Goal: Task Accomplishment & Management: Complete application form

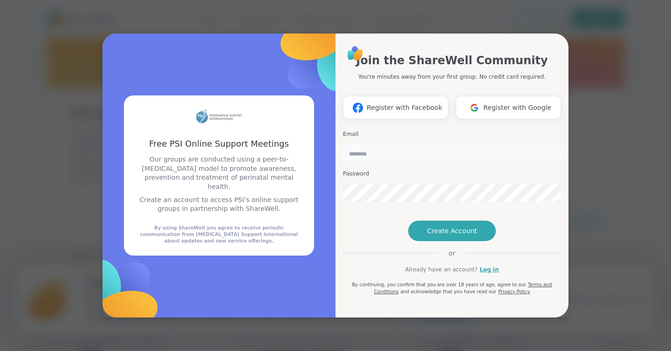
click at [372, 144] on input "email" at bounding box center [452, 153] width 218 height 19
type input "**********"
click at [447, 236] on span "Create Account" at bounding box center [452, 230] width 50 height 9
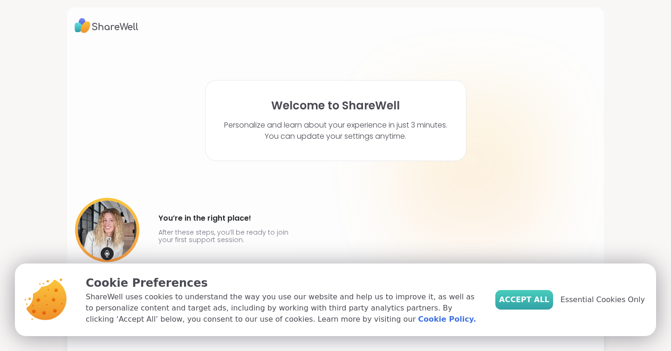
click at [542, 307] on button "Accept All" at bounding box center [524, 300] width 58 height 20
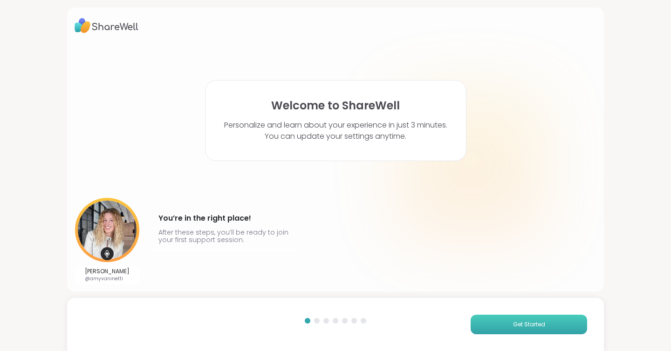
click at [491, 328] on button "Get Started" at bounding box center [528, 325] width 116 height 20
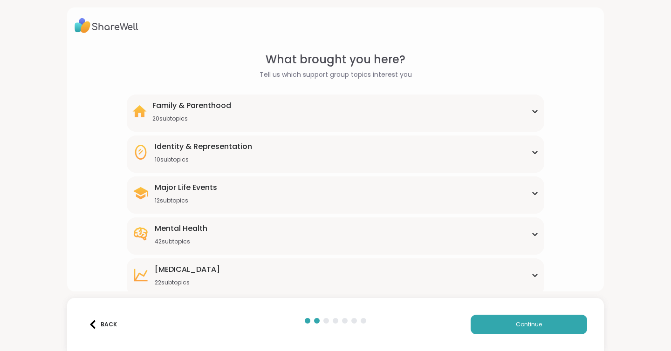
click at [532, 234] on icon at bounding box center [534, 234] width 7 height 5
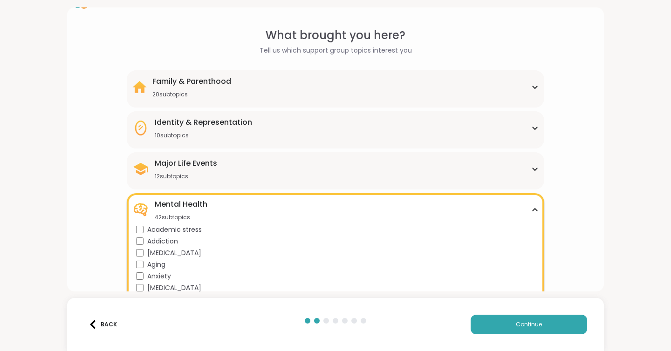
scroll to position [17, 0]
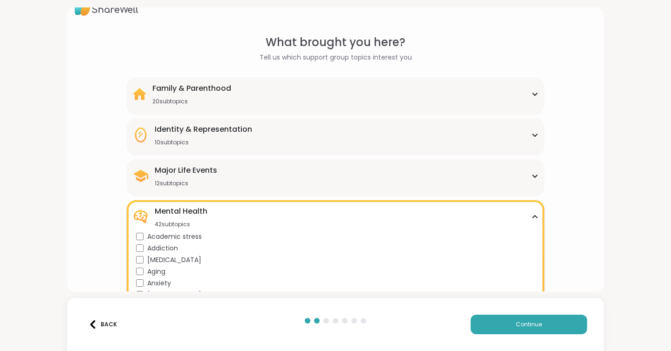
click at [399, 91] on div "Family & Parenthood 20 subtopics" at bounding box center [335, 94] width 406 height 22
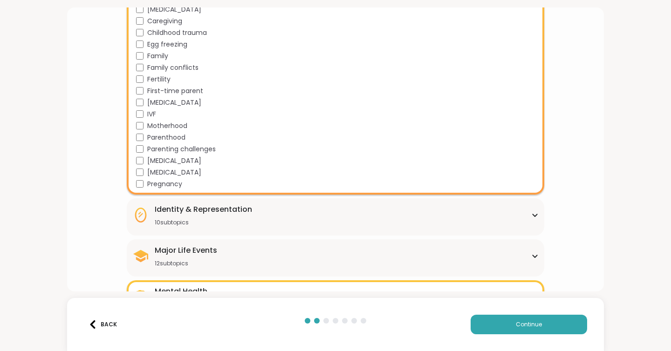
scroll to position [170, 0]
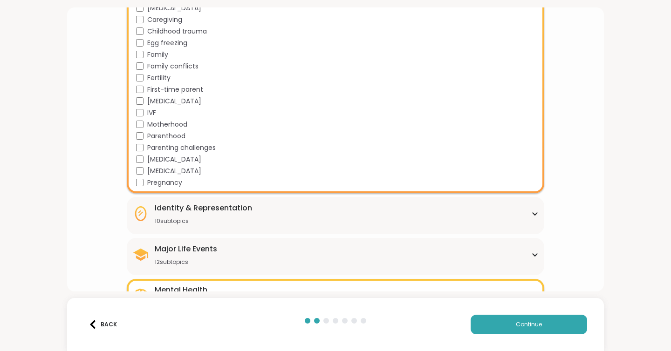
click at [317, 211] on div "Identity & Representation 10 subtopics" at bounding box center [335, 214] width 406 height 22
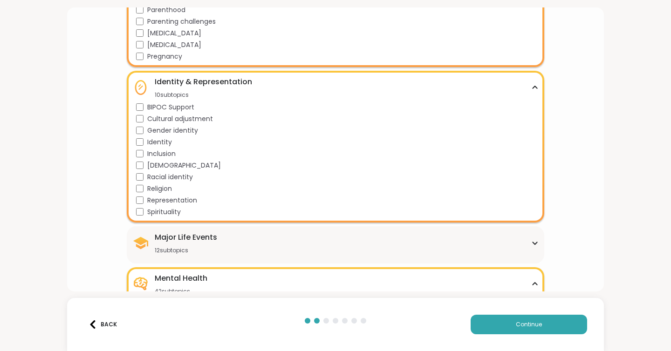
scroll to position [297, 0]
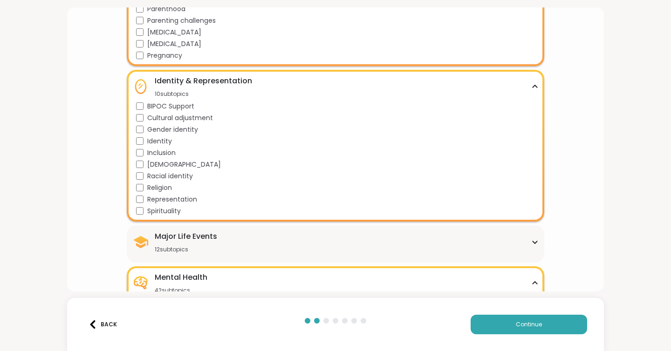
click at [398, 92] on div "Identity & Representation 10 subtopics" at bounding box center [335, 86] width 406 height 22
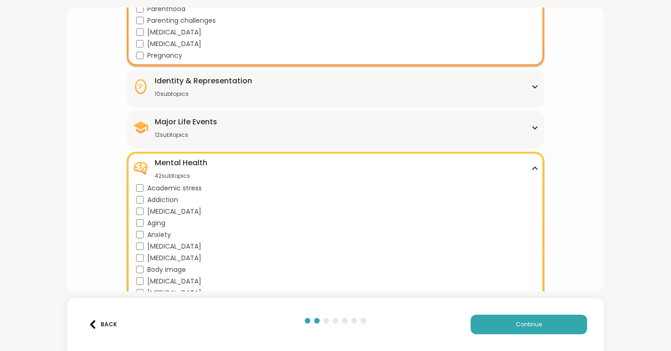
click at [349, 130] on div "Major Life Events 12 subtopics" at bounding box center [335, 127] width 406 height 22
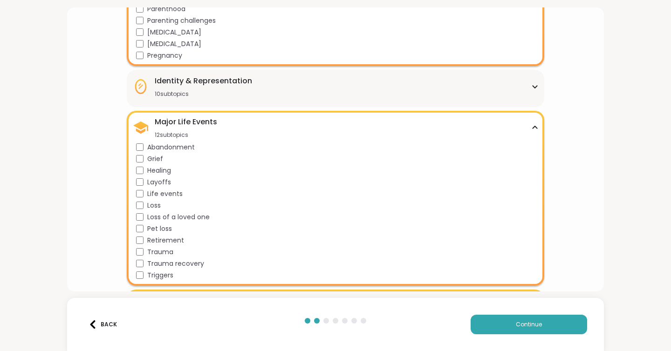
click at [147, 210] on span "Loss" at bounding box center [154, 206] width 14 height 10
click at [147, 221] on span "Loss of a loved one" at bounding box center [178, 217] width 62 height 10
click at [160, 60] on span "Pregnancy" at bounding box center [164, 56] width 35 height 10
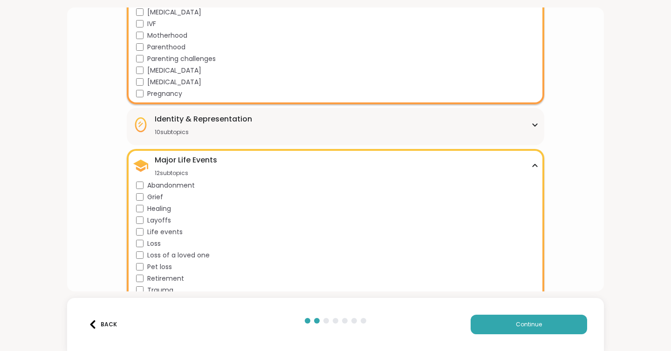
scroll to position [257, 0]
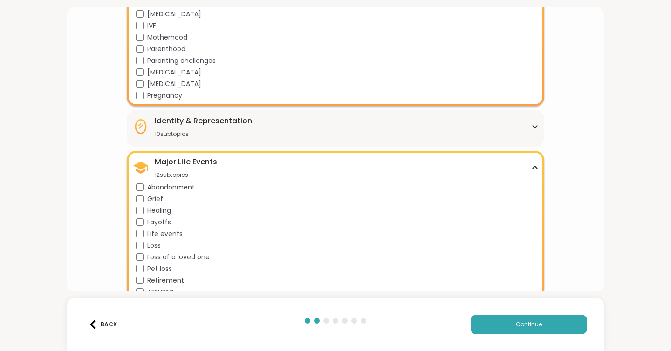
click at [158, 74] on span "[MEDICAL_DATA]" at bounding box center [174, 73] width 54 height 10
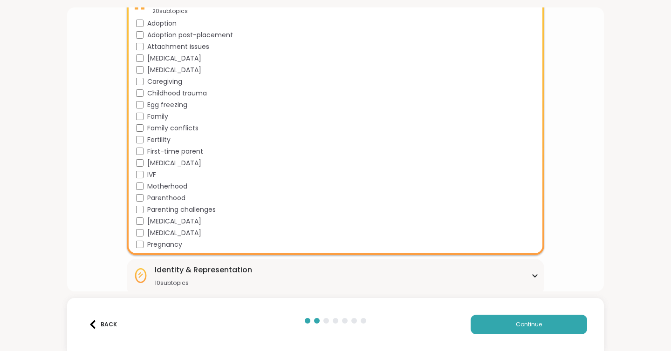
scroll to position [105, 0]
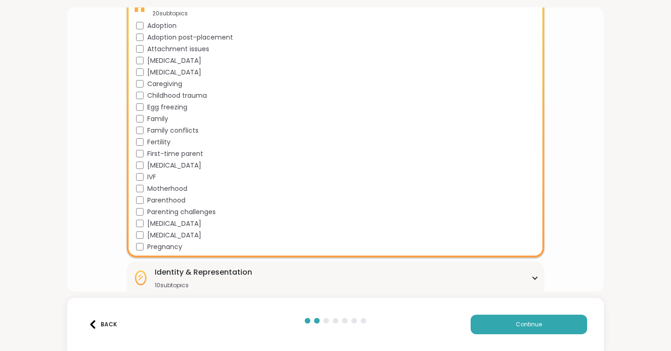
click at [165, 61] on span "[MEDICAL_DATA]" at bounding box center [174, 61] width 54 height 10
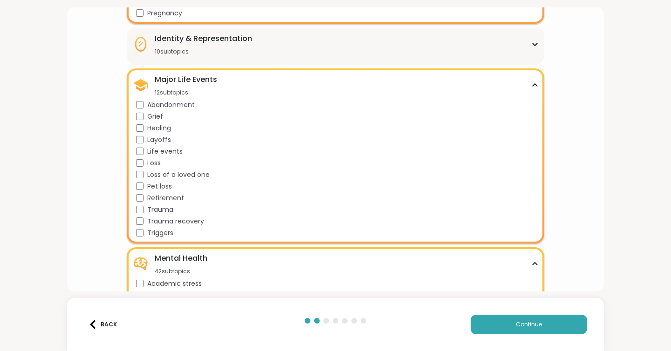
scroll to position [340, 0]
click at [169, 230] on span "Triggers" at bounding box center [160, 233] width 26 height 10
click at [169, 219] on span "Trauma recovery" at bounding box center [175, 221] width 57 height 10
click at [164, 210] on span "Trauma" at bounding box center [160, 209] width 26 height 10
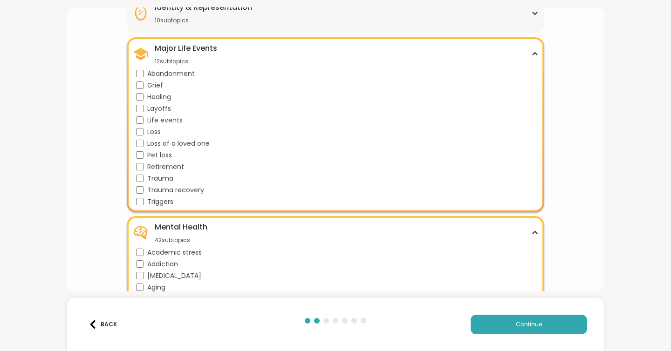
scroll to position [371, 0]
click at [161, 97] on span "Healing" at bounding box center [159, 97] width 24 height 10
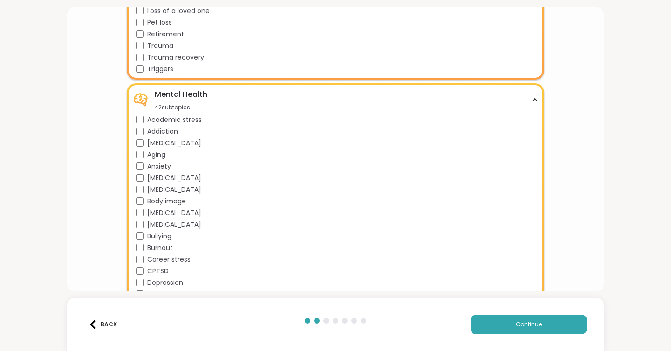
scroll to position [513, 0]
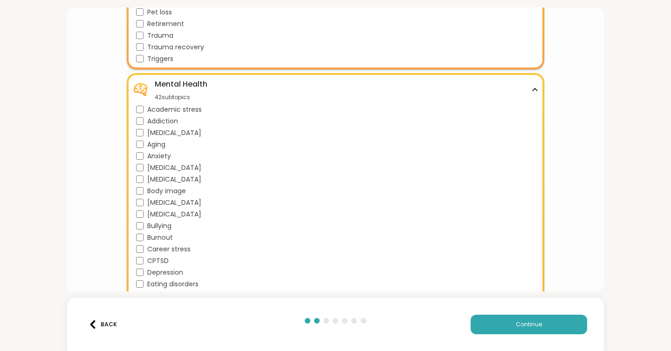
click at [155, 154] on span "Anxiety" at bounding box center [159, 156] width 24 height 10
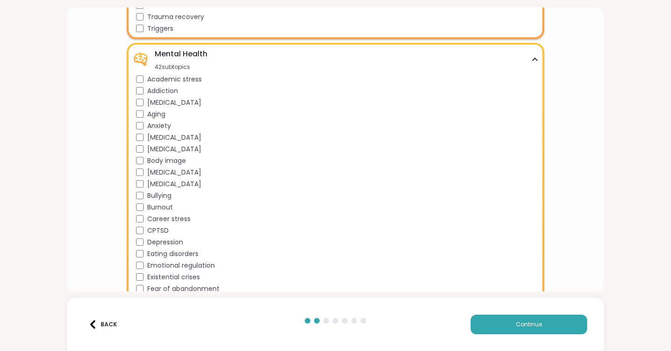
scroll to position [545, 0]
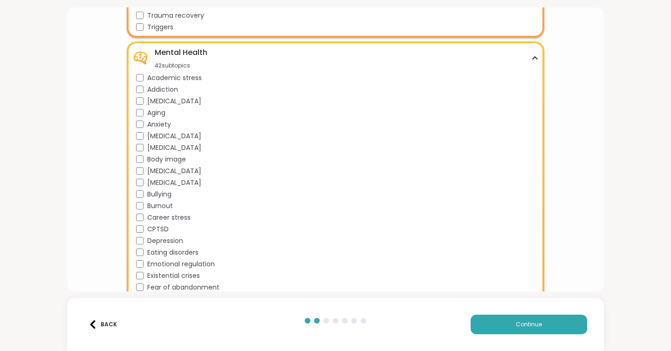
click at [155, 149] on span "[MEDICAL_DATA]" at bounding box center [174, 148] width 54 height 10
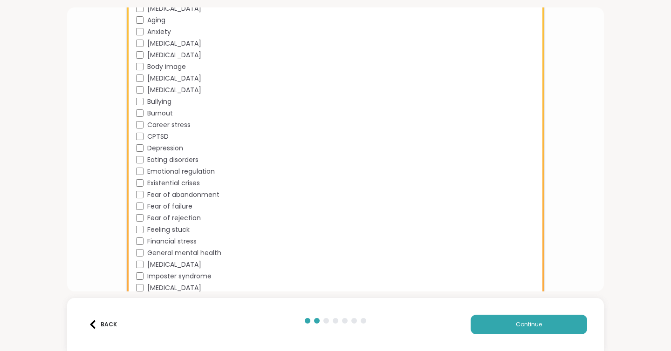
scroll to position [640, 0]
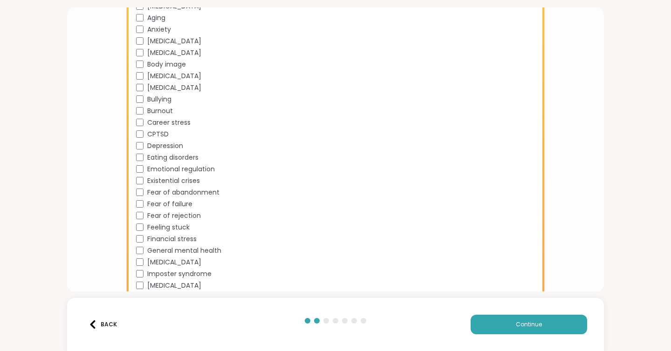
click at [155, 149] on span "Depression" at bounding box center [165, 146] width 36 height 10
click at [155, 158] on span "Eating disorders" at bounding box center [172, 158] width 51 height 10
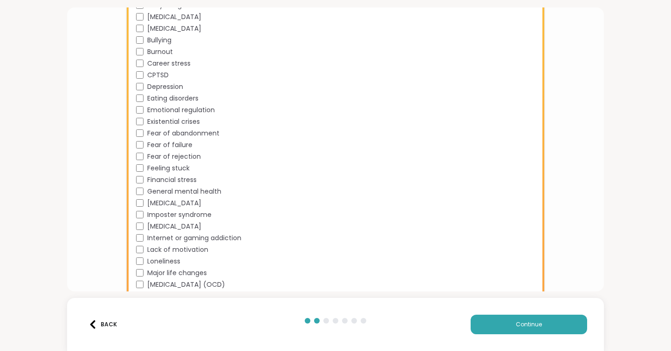
scroll to position [704, 0]
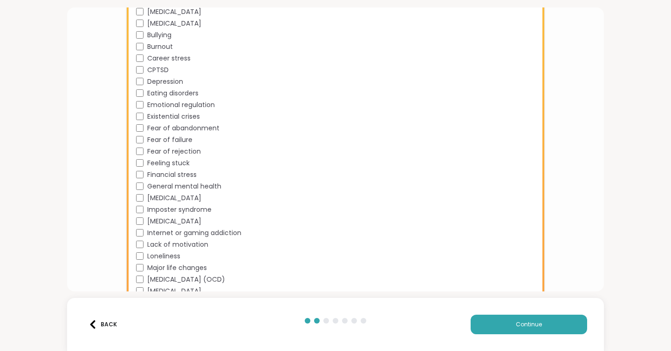
click at [160, 143] on span "Fear of failure" at bounding box center [169, 140] width 45 height 10
click at [156, 163] on span "Feeling stuck" at bounding box center [168, 163] width 42 height 10
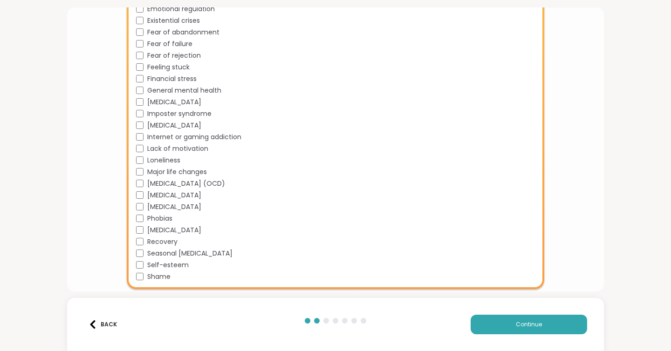
scroll to position [805, 0]
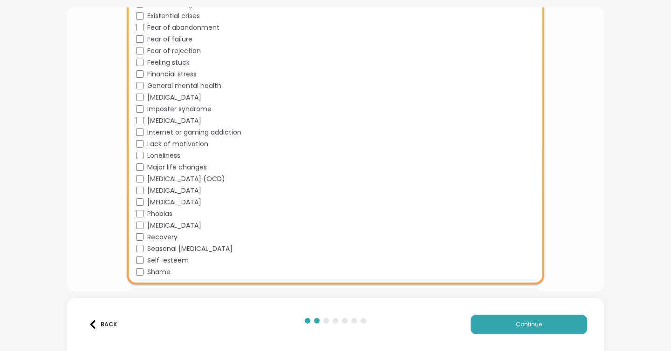
click at [161, 147] on span "Lack of motivation" at bounding box center [177, 144] width 61 height 10
click at [161, 150] on div "Academic stress Addiction [MEDICAL_DATA] Aging Anxiety [MEDICAL_DATA] [MEDICAL_…" at bounding box center [337, 46] width 402 height 466
click at [160, 156] on span "Loneliness" at bounding box center [163, 156] width 33 height 10
click at [160, 162] on div "Academic stress Addiction [MEDICAL_DATA] Aging Anxiety [MEDICAL_DATA] [MEDICAL_…" at bounding box center [337, 46] width 402 height 466
click at [159, 172] on div "Academic stress Addiction [MEDICAL_DATA] Aging Anxiety [MEDICAL_DATA] [MEDICAL_…" at bounding box center [337, 46] width 402 height 466
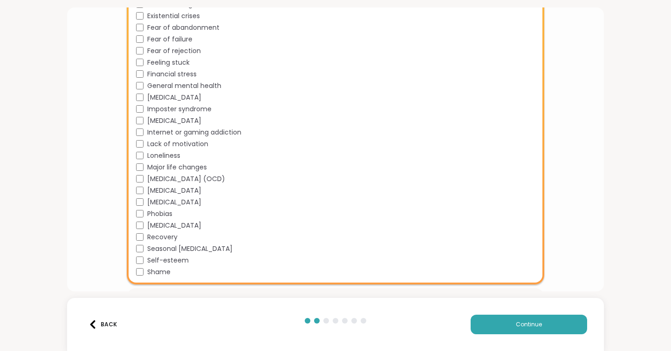
click at [157, 177] on span "[MEDICAL_DATA] (OCD)" at bounding box center [186, 179] width 78 height 10
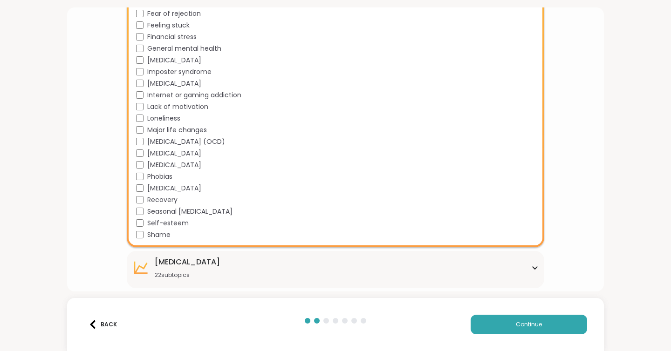
scroll to position [843, 0]
click at [136, 183] on div "[MEDICAL_DATA]" at bounding box center [337, 188] width 402 height 10
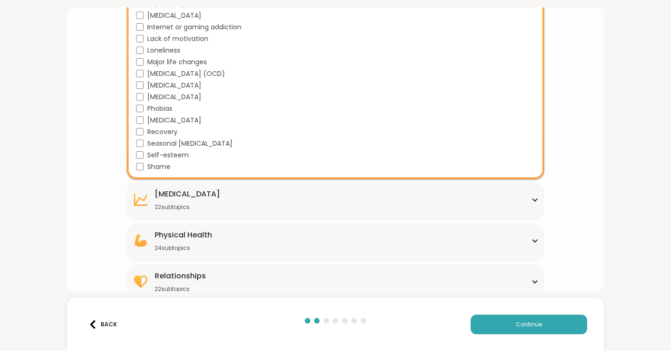
scroll to position [913, 0]
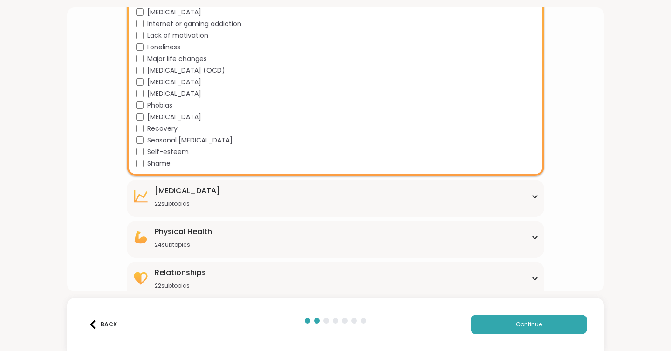
click at [191, 191] on div "[MEDICAL_DATA]" at bounding box center [187, 190] width 65 height 11
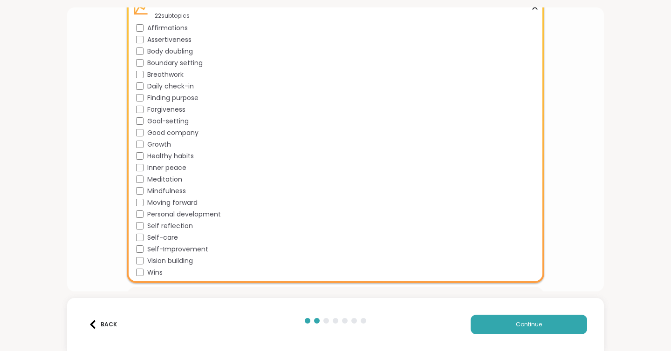
scroll to position [1104, 0]
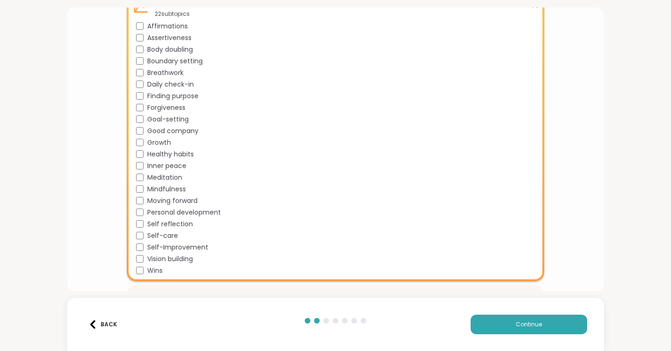
click at [191, 203] on span "Moving forward" at bounding box center [172, 201] width 50 height 10
click at [173, 234] on span "Self-care" at bounding box center [162, 236] width 31 height 10
click at [172, 242] on div "Affirmations Assertiveness Body doubling Boundary setting Breathwork Daily chec…" at bounding box center [337, 148] width 402 height 254
click at [168, 245] on span "Self-Improvement" at bounding box center [177, 248] width 61 height 10
click at [168, 223] on span "Self reflection" at bounding box center [170, 224] width 46 height 10
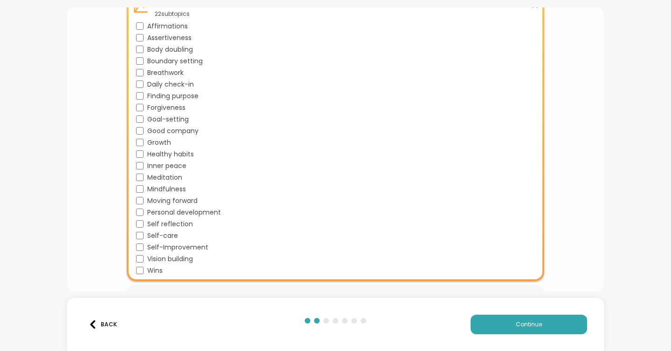
click at [171, 95] on span "Finding purpose" at bounding box center [172, 96] width 51 height 10
click at [164, 111] on span "Forgiveness" at bounding box center [166, 108] width 38 height 10
click at [170, 120] on span "Goal-setting" at bounding box center [167, 120] width 41 height 10
click at [161, 140] on span "Growth" at bounding box center [159, 143] width 24 height 10
click at [160, 155] on span "Healthy habits" at bounding box center [170, 155] width 47 height 10
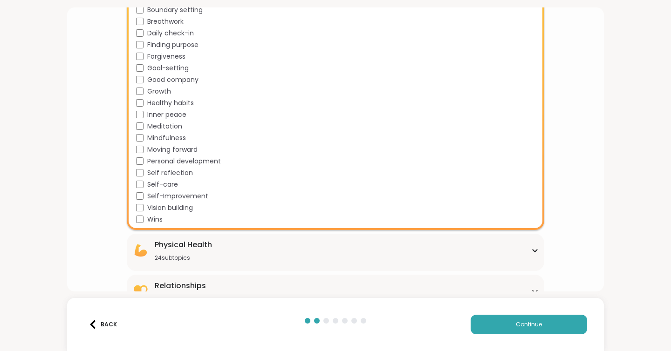
scroll to position [1175, 0]
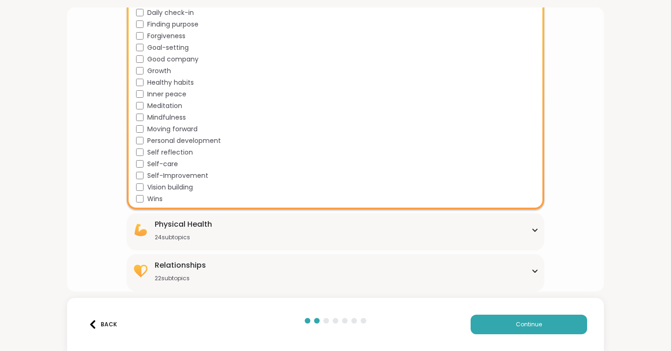
click at [151, 200] on span "Wins" at bounding box center [154, 199] width 15 height 10
click at [172, 232] on div "Physical Health 24 subtopics" at bounding box center [183, 230] width 57 height 22
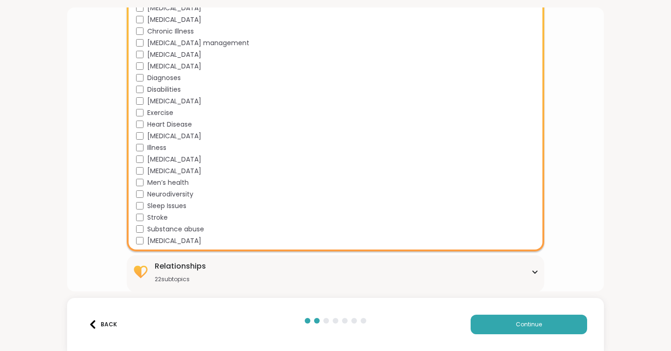
scroll to position [1453, 0]
click at [175, 205] on span "Sleep Issues" at bounding box center [166, 205] width 39 height 10
click at [178, 267] on div "Relationships" at bounding box center [180, 265] width 51 height 11
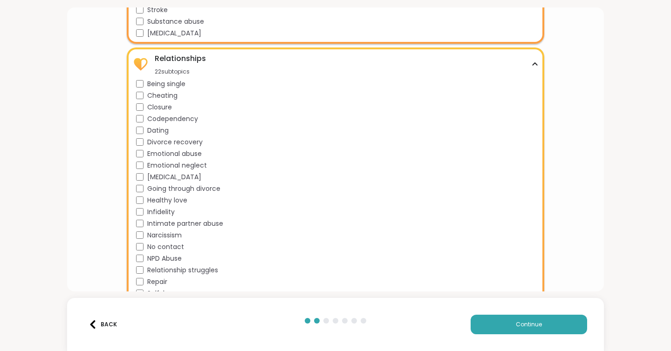
scroll to position [1661, 0]
click at [162, 92] on span "Cheating" at bounding box center [162, 95] width 30 height 10
click at [143, 97] on div "Cheating" at bounding box center [337, 95] width 402 height 10
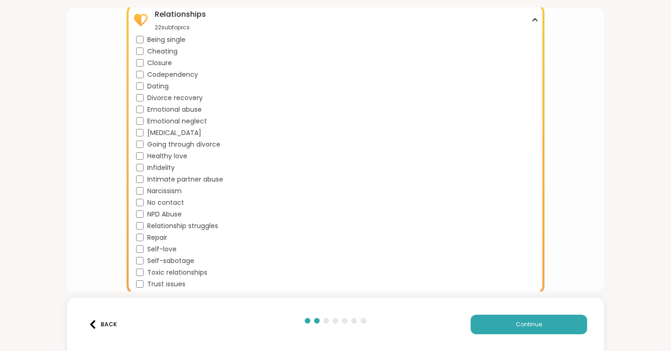
scroll to position [1707, 0]
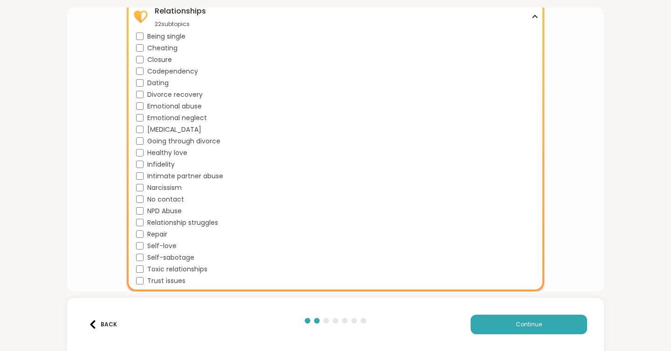
click at [166, 244] on span "Self-love" at bounding box center [161, 246] width 29 height 10
click at [524, 322] on span "Continue" at bounding box center [529, 324] width 26 height 8
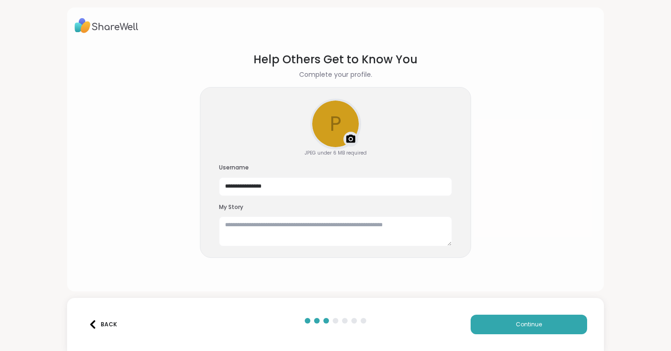
scroll to position [0, 0]
click at [345, 142] on img at bounding box center [350, 139] width 11 height 11
click at [334, 113] on div "Upload a profile photo" at bounding box center [335, 124] width 49 height 49
click at [258, 189] on input "**********" at bounding box center [335, 186] width 233 height 19
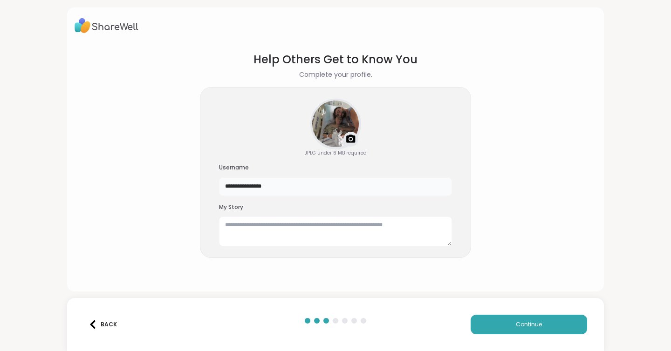
click at [258, 189] on input "**********" at bounding box center [335, 186] width 233 height 19
type input "**********"
click at [253, 219] on textarea at bounding box center [335, 232] width 233 height 30
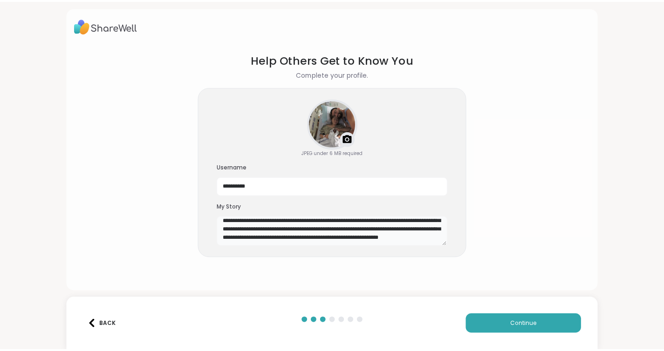
scroll to position [34, 0]
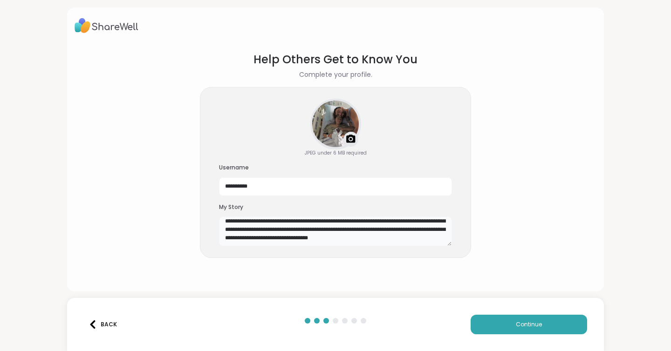
type textarea "**********"
click at [515, 309] on div "Back Continue" at bounding box center [335, 324] width 537 height 53
click at [516, 323] on span "Continue" at bounding box center [529, 324] width 26 height 8
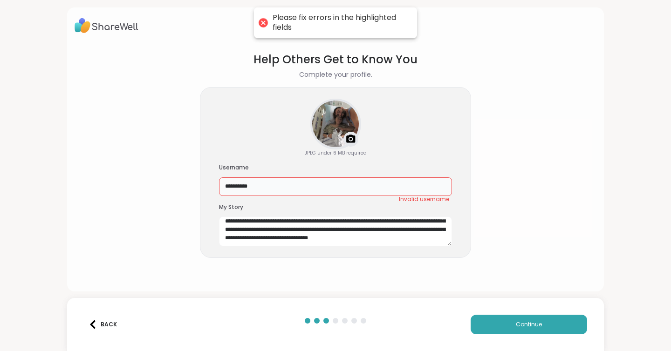
click at [349, 184] on input "**********" at bounding box center [335, 186] width 233 height 19
click at [305, 187] on input "**********" at bounding box center [335, 186] width 233 height 19
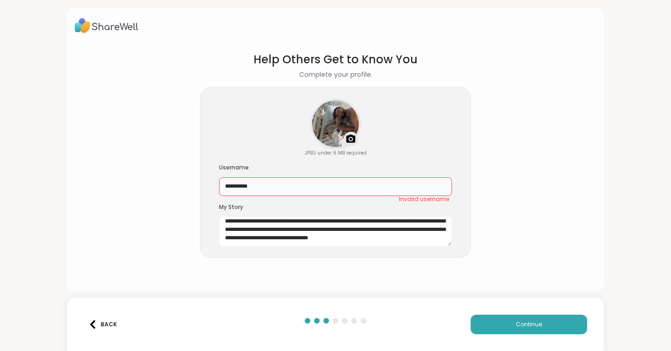
click at [305, 187] on input "**********" at bounding box center [335, 186] width 233 height 19
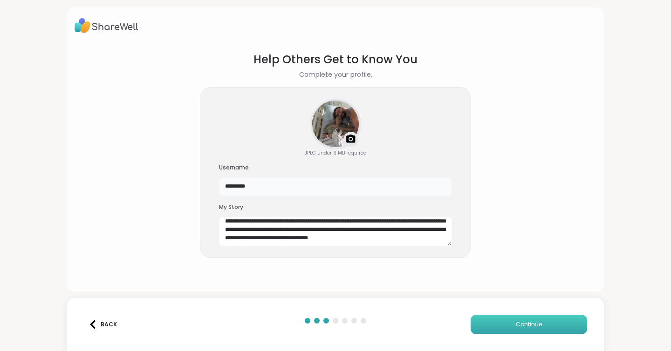
type input "*********"
click at [506, 327] on button "Continue" at bounding box center [528, 325] width 116 height 20
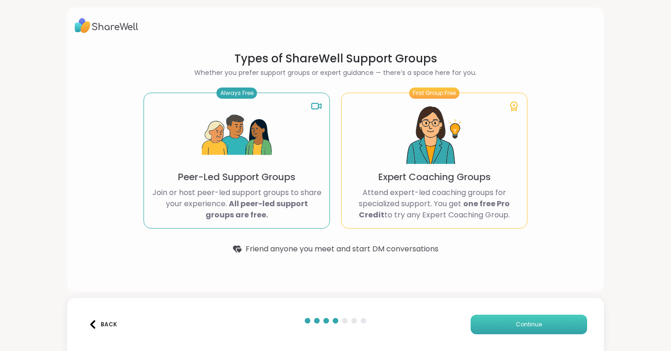
click at [491, 328] on button "Continue" at bounding box center [528, 325] width 116 height 20
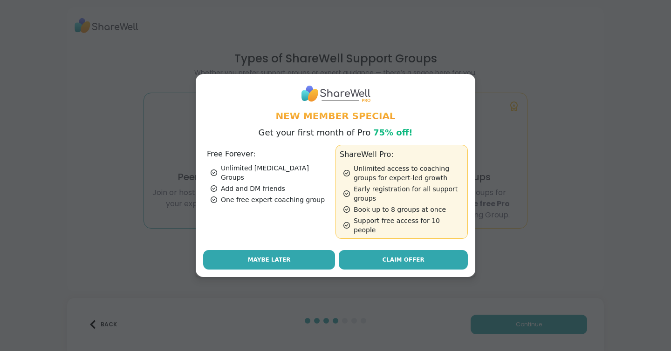
click at [297, 259] on button "Maybe Later" at bounding box center [269, 260] width 132 height 20
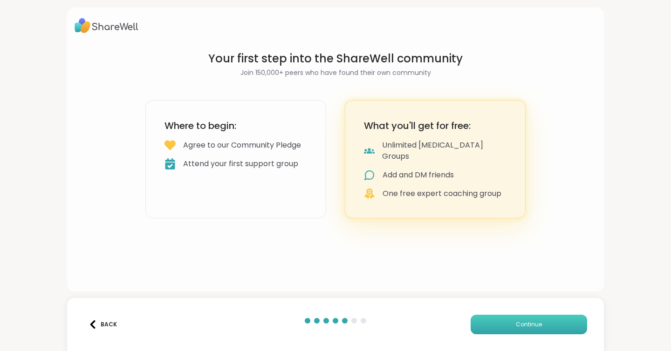
click at [495, 328] on button "Continue" at bounding box center [528, 325] width 116 height 20
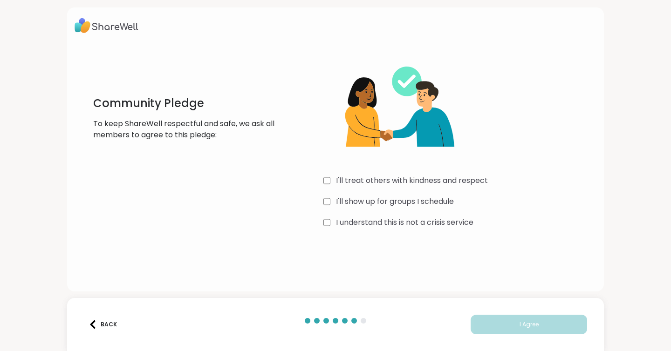
click at [364, 177] on label "I'll treat others with kindness and respect" at bounding box center [412, 180] width 152 height 11
click at [314, 196] on div "Community Pledge To keep ShareWell respectful and safe, we ask all members to a…" at bounding box center [336, 140] width 522 height 179
click at [328, 197] on div "I'll show up for groups I schedule" at bounding box center [459, 201] width 273 height 11
click at [344, 218] on label "I understand this is not a crisis service" at bounding box center [404, 222] width 137 height 11
click at [505, 326] on button "I Agree" at bounding box center [528, 325] width 116 height 20
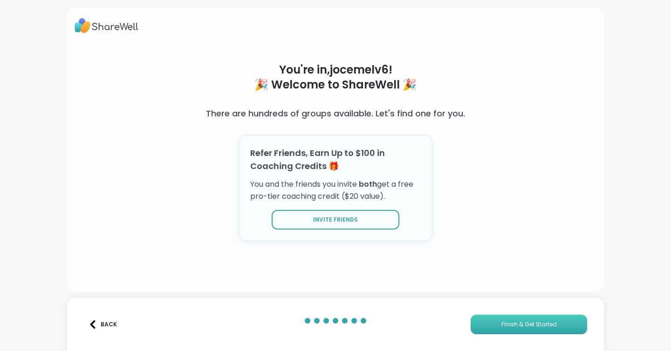
click at [564, 326] on button "Finish & Get Started" at bounding box center [528, 325] width 116 height 20
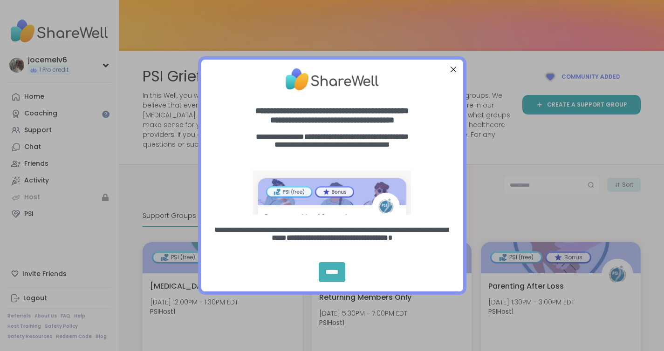
click at [320, 273] on div "*****" at bounding box center [332, 272] width 27 height 20
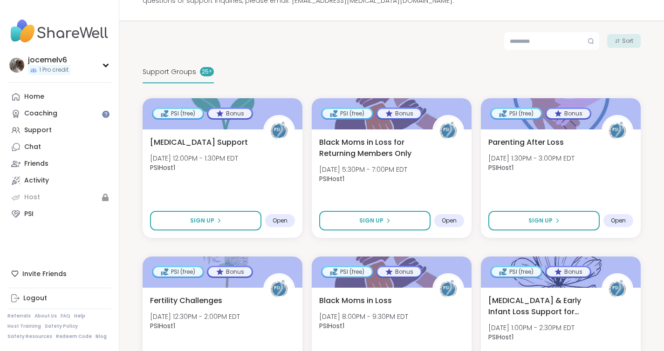
scroll to position [145, 0]
